Goal: Find specific page/section: Find specific page/section

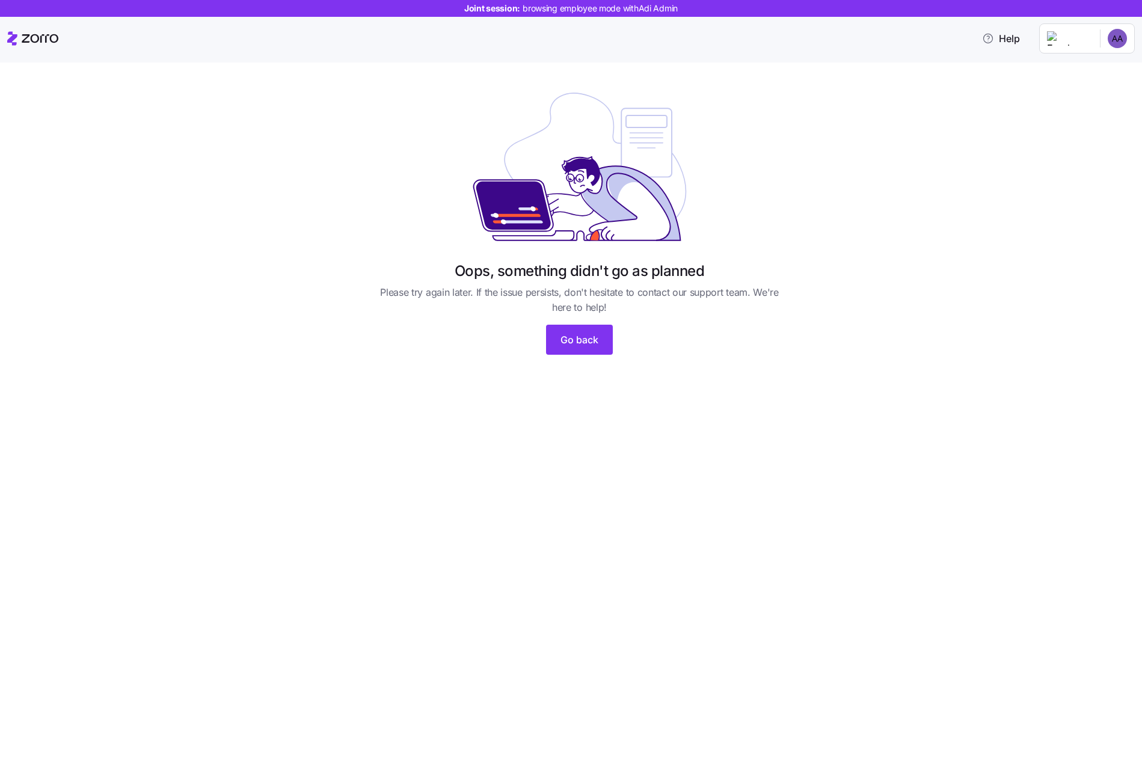
click at [657, 247] on div "Oops, something didn't go as planned Please try again later. If the issue persi…" at bounding box center [580, 225] width 1092 height 287
